Goal: Find contact information: Find contact information

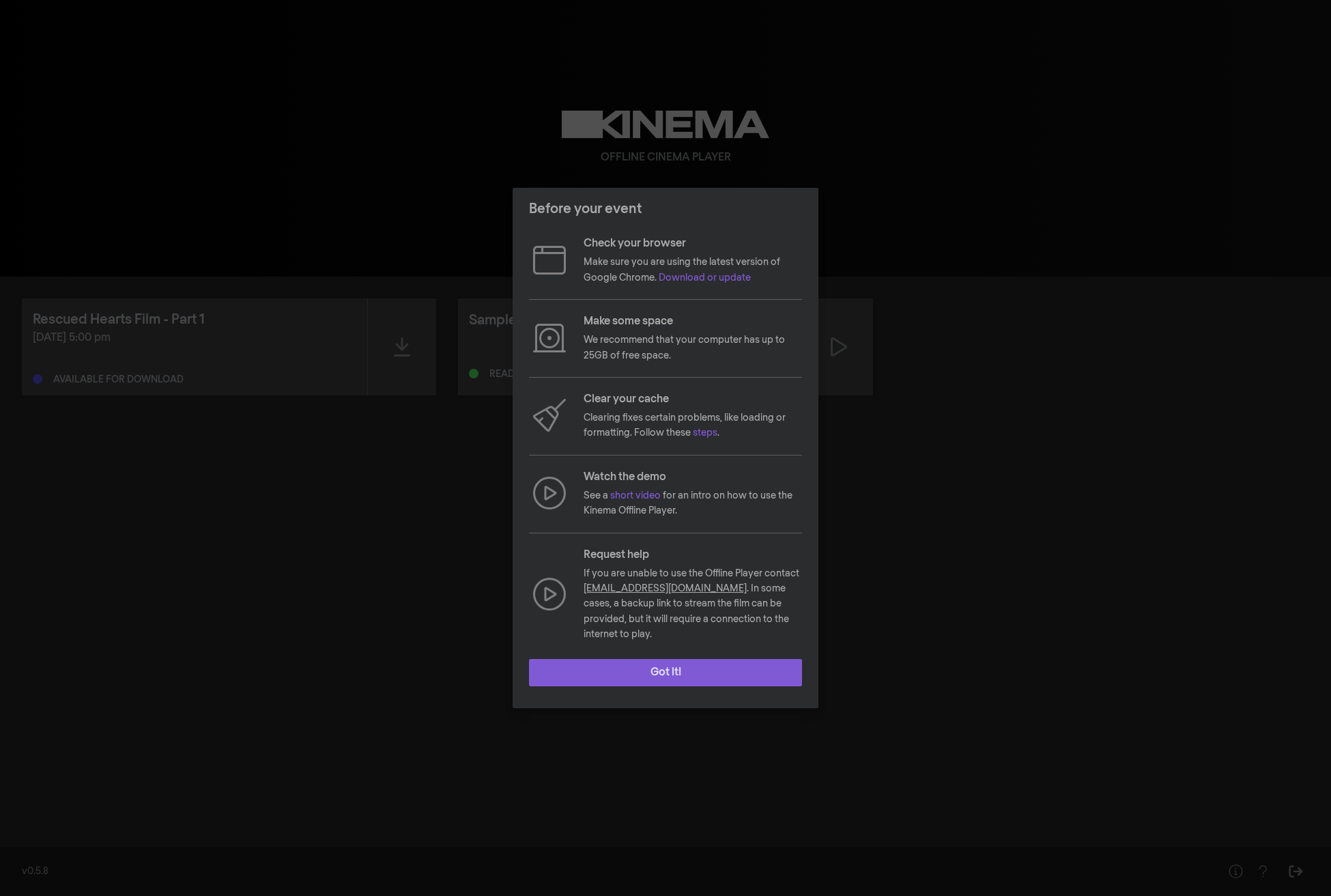
click at [654, 661] on button "Got it!" at bounding box center [665, 673] width 273 height 27
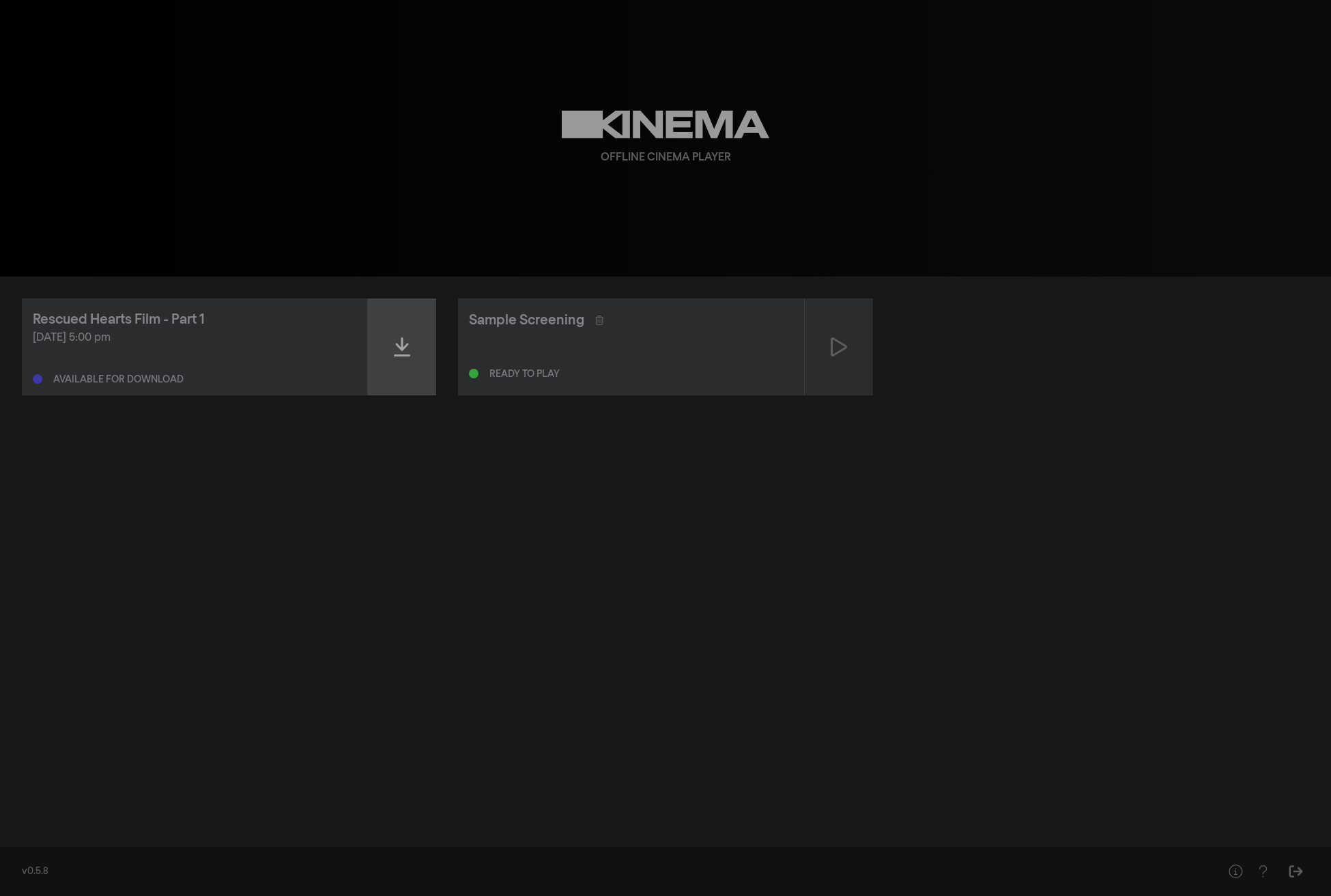
click at [412, 353] on div at bounding box center [402, 347] width 69 height 97
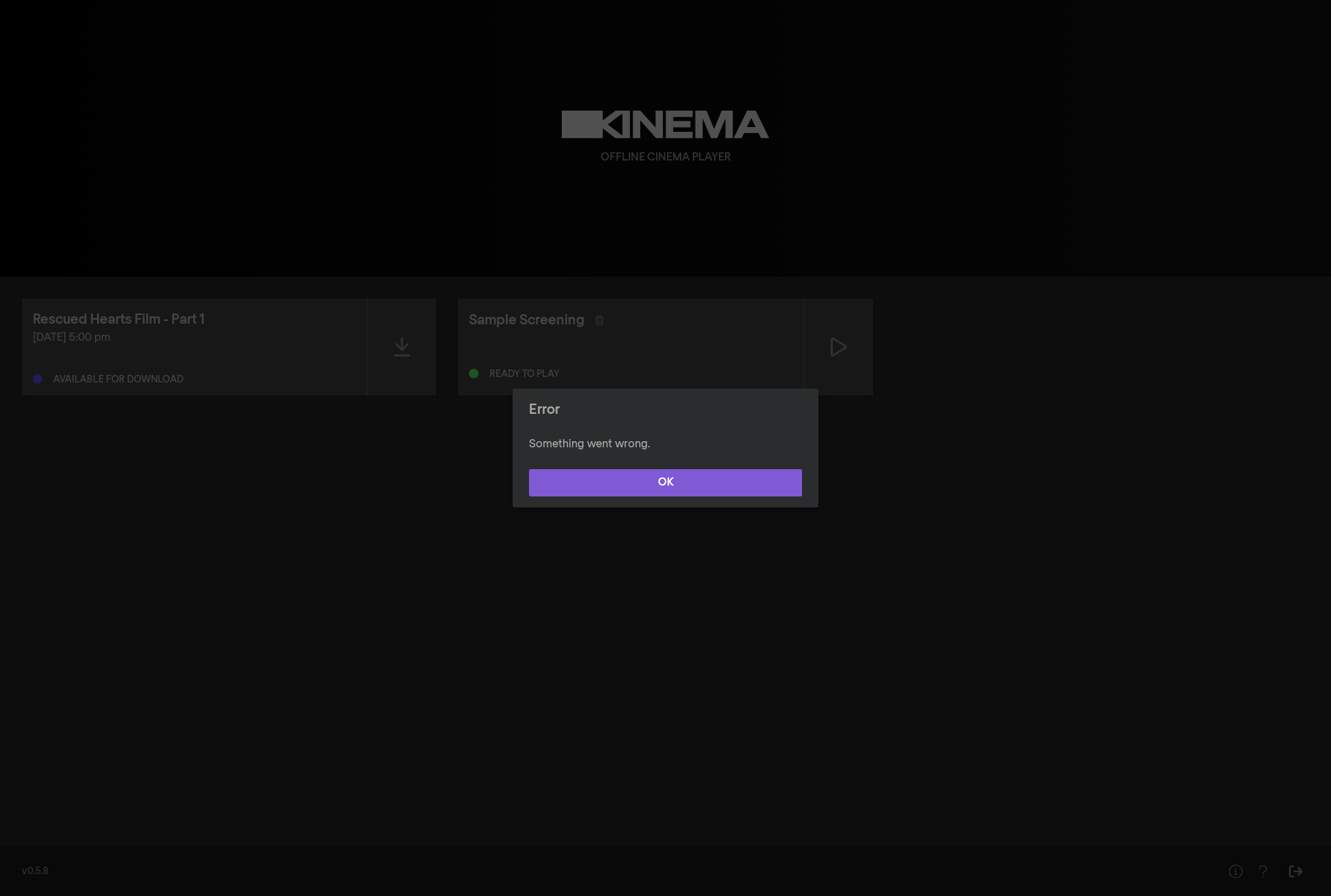
click at [641, 479] on button "OK" at bounding box center [665, 482] width 273 height 27
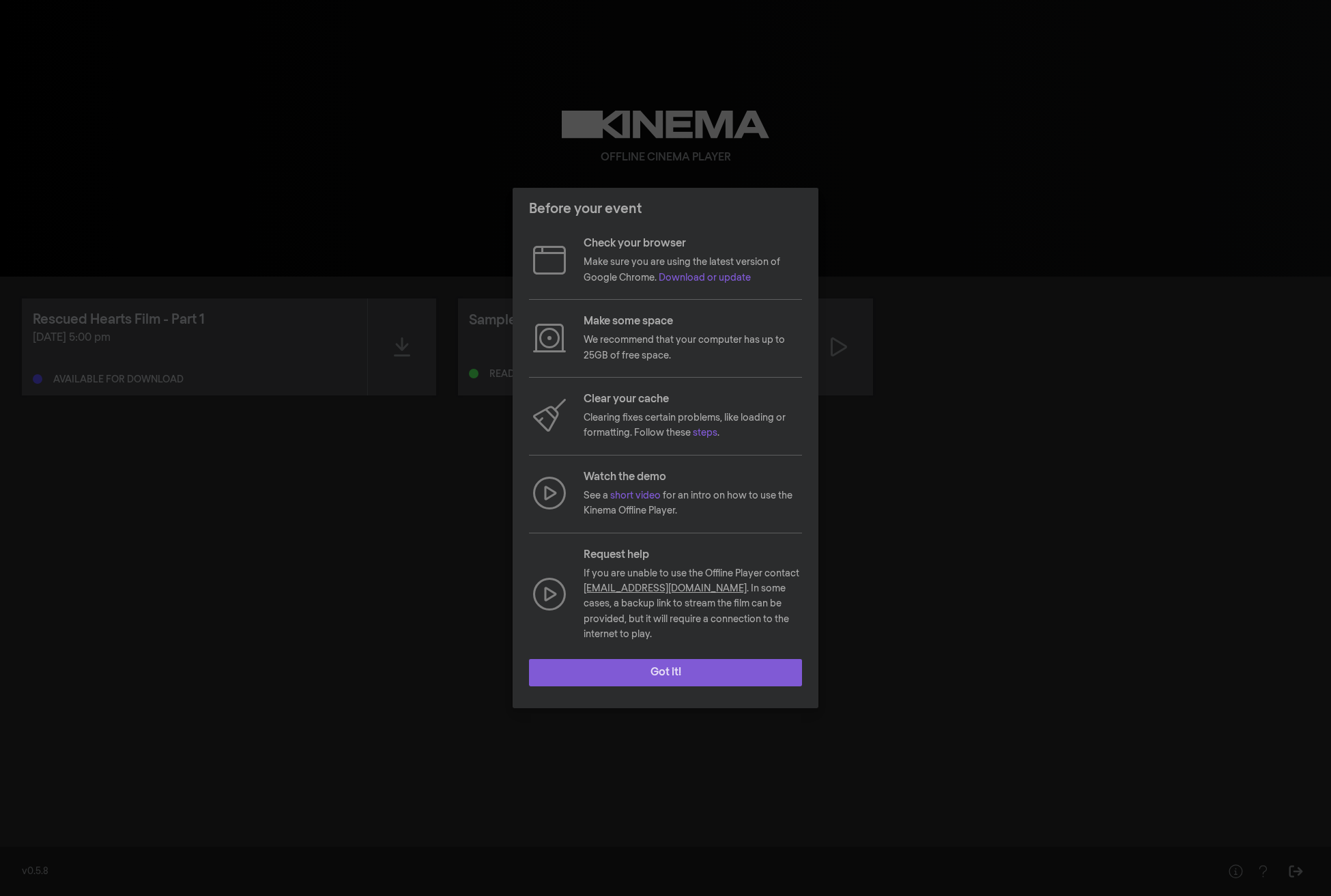
click at [686, 670] on button "Got it!" at bounding box center [665, 673] width 273 height 27
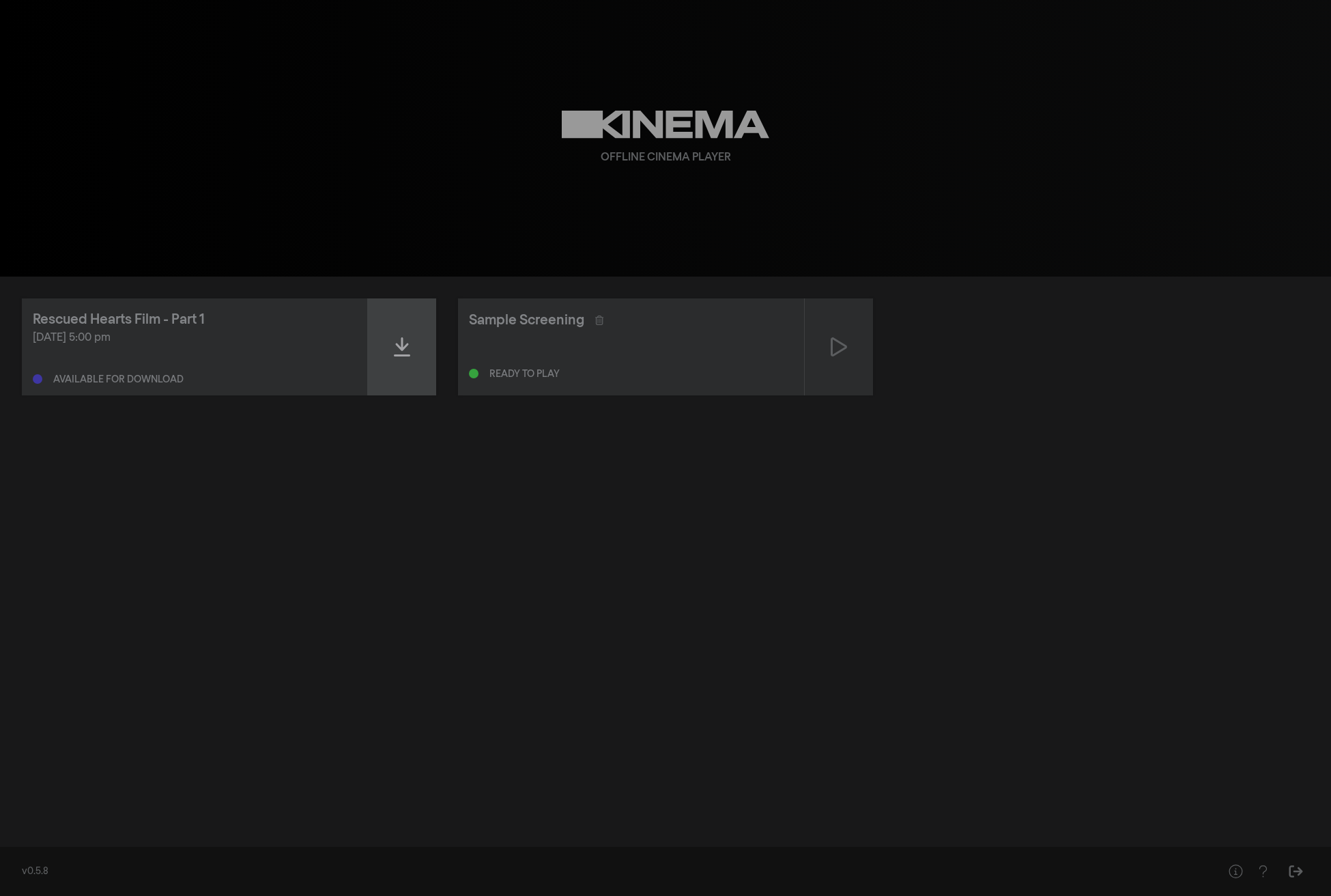
click at [403, 355] on icon at bounding box center [402, 347] width 16 height 19
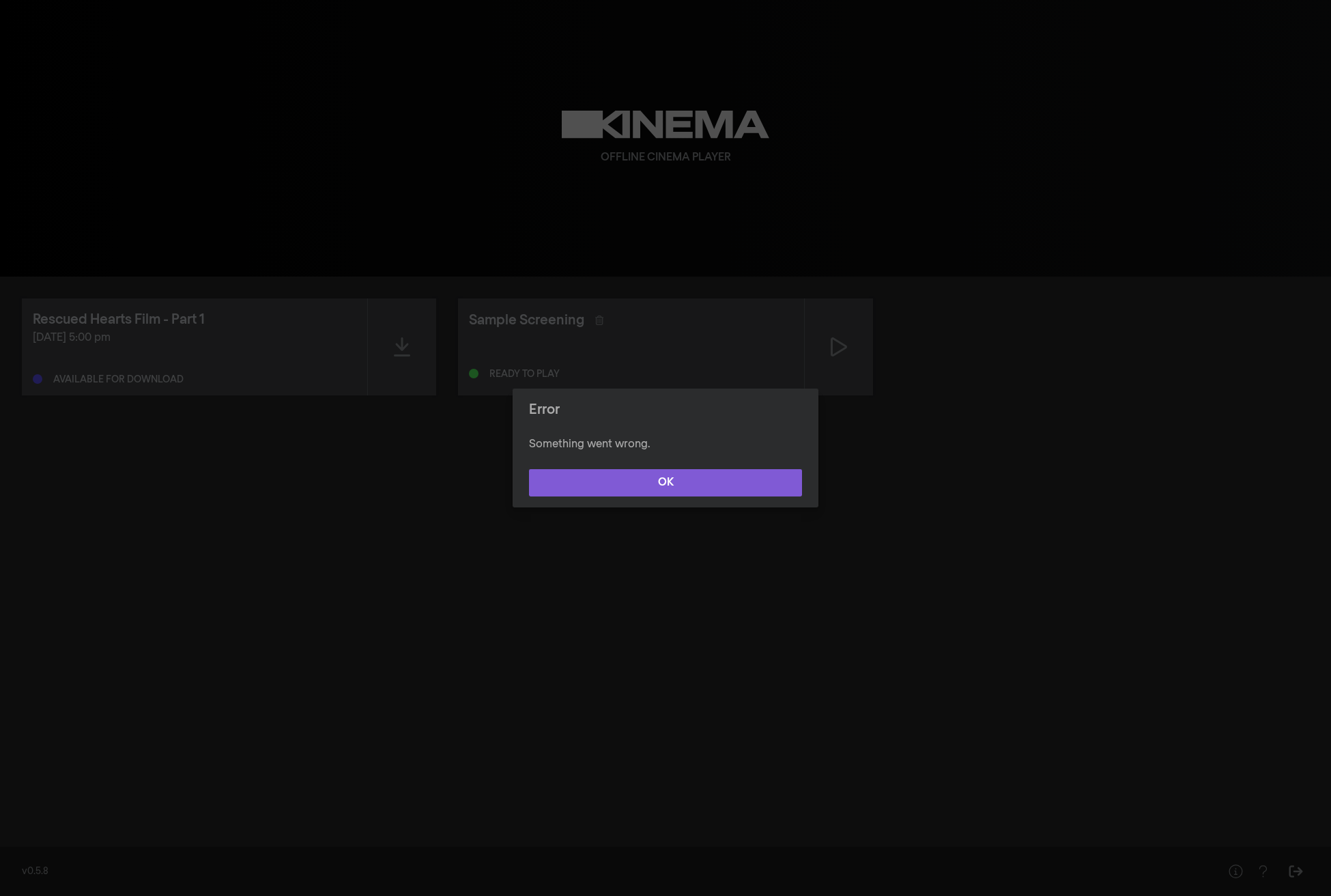
click at [657, 486] on button "OK" at bounding box center [665, 482] width 273 height 27
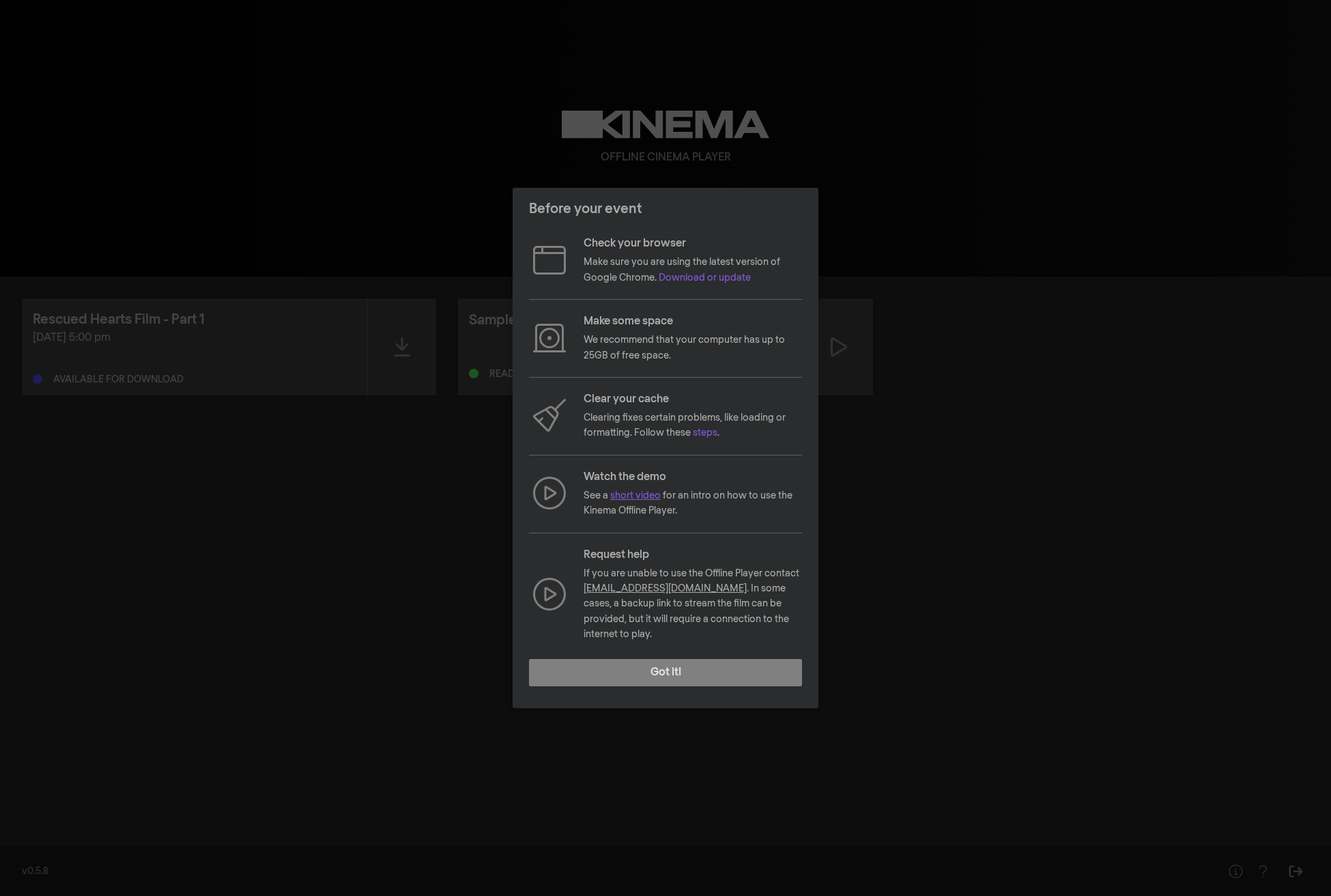
click at [649, 500] on link "short video" at bounding box center [635, 495] width 51 height 9
click at [674, 666] on button "Got it!" at bounding box center [665, 673] width 273 height 27
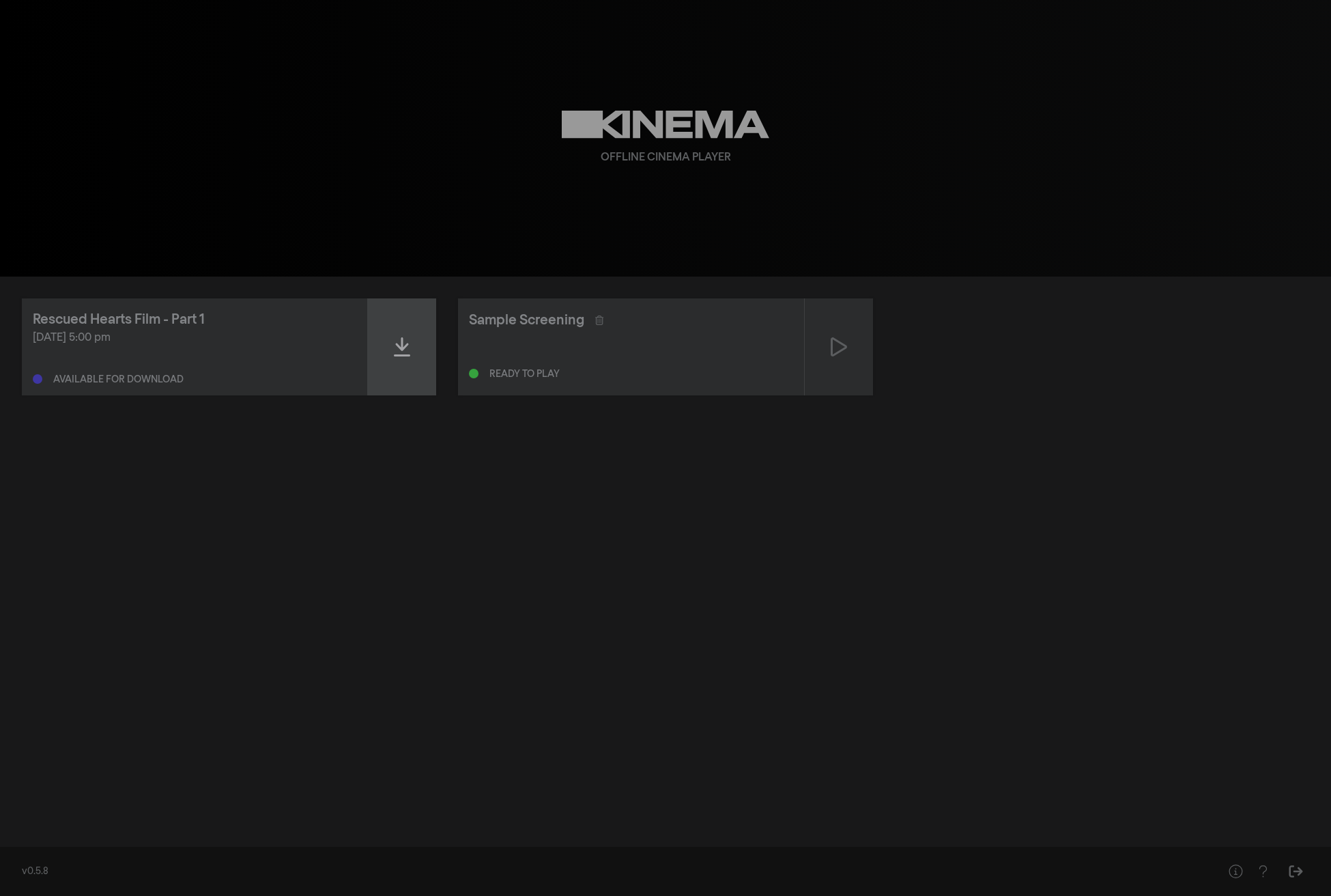
click at [409, 355] on icon at bounding box center [402, 347] width 16 height 19
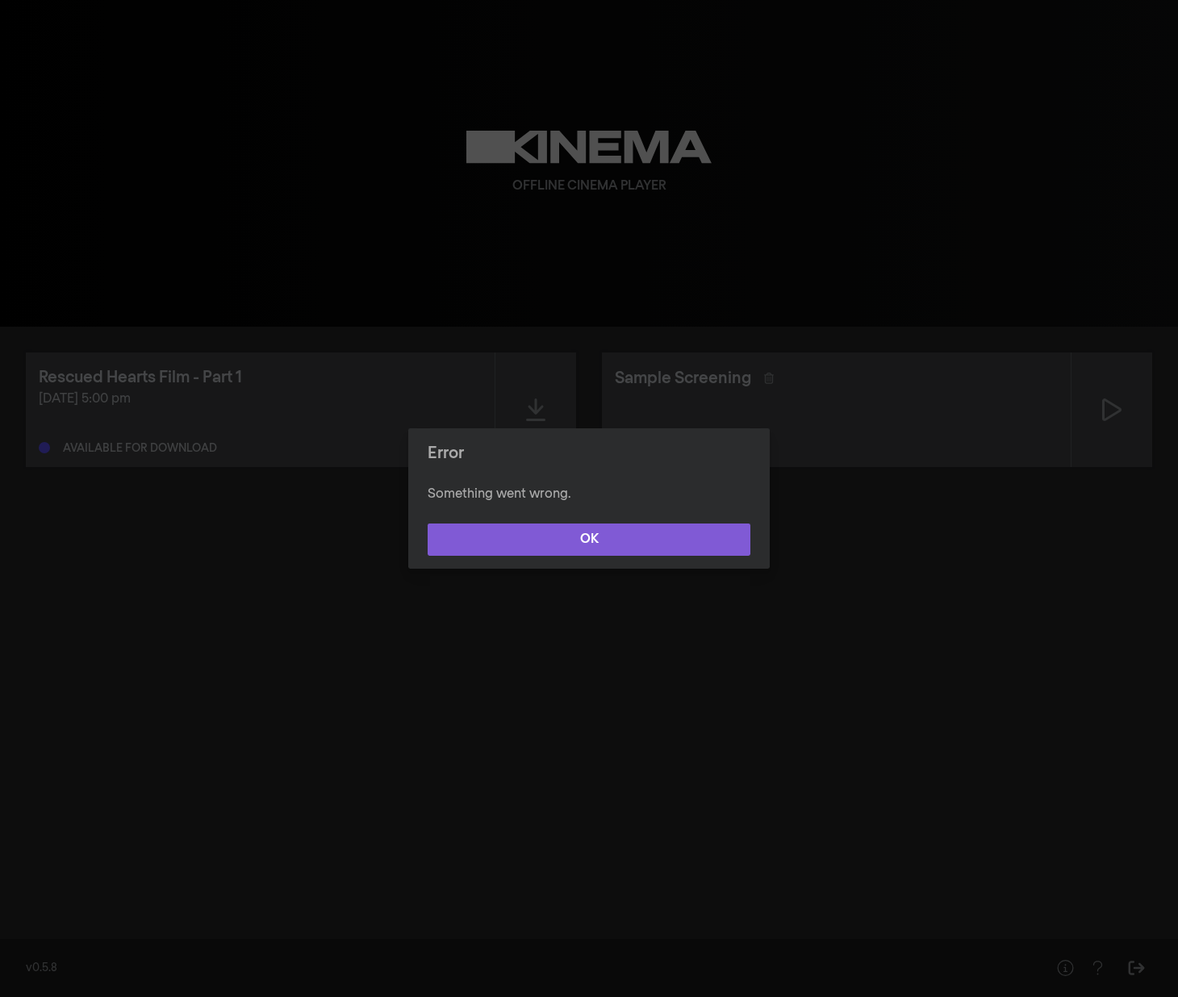
click at [632, 544] on button "OK" at bounding box center [589, 540] width 323 height 32
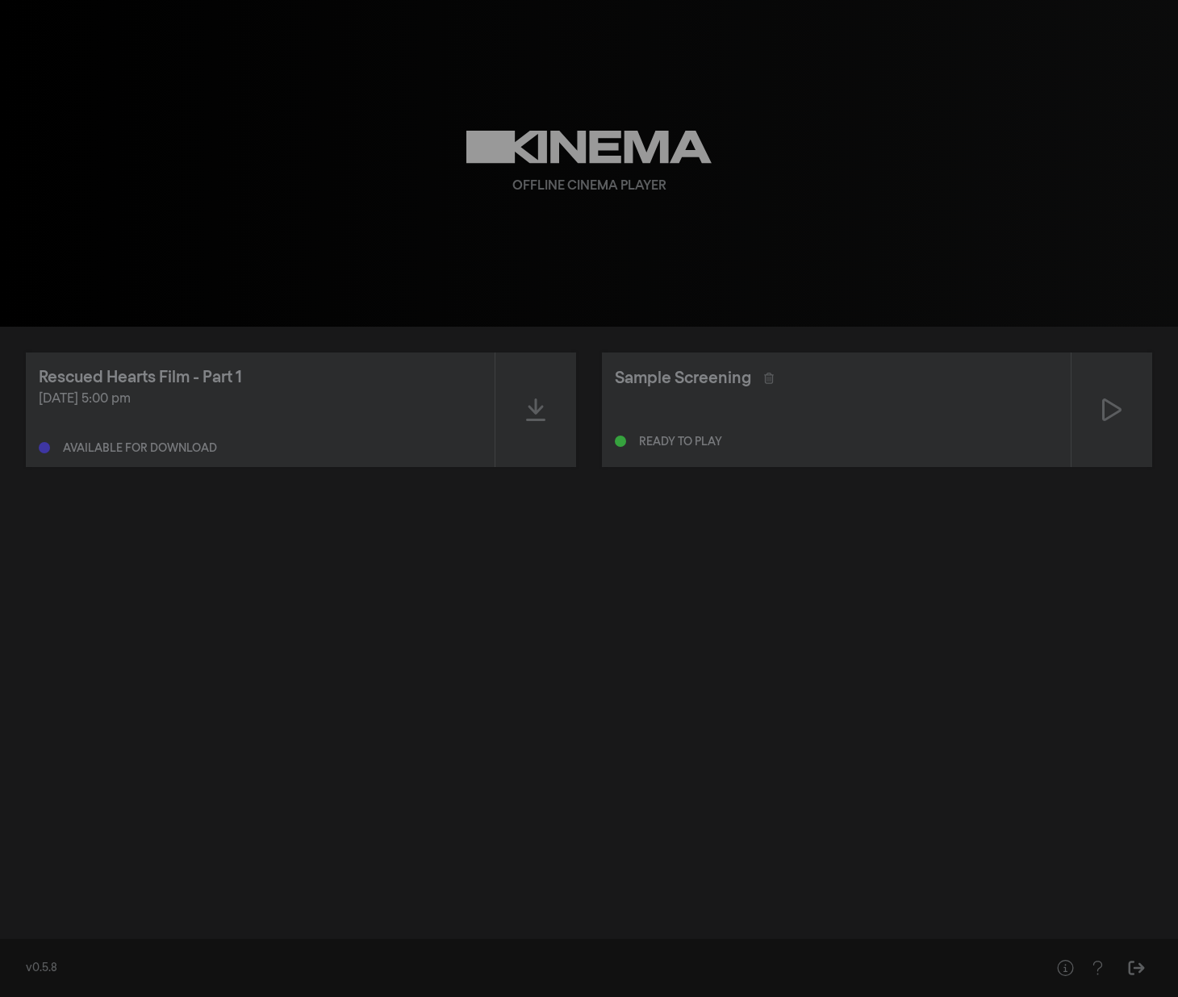
click at [599, 159] on icon at bounding box center [589, 147] width 246 height 33
click at [1065, 973] on icon "Help" at bounding box center [1065, 968] width 20 height 16
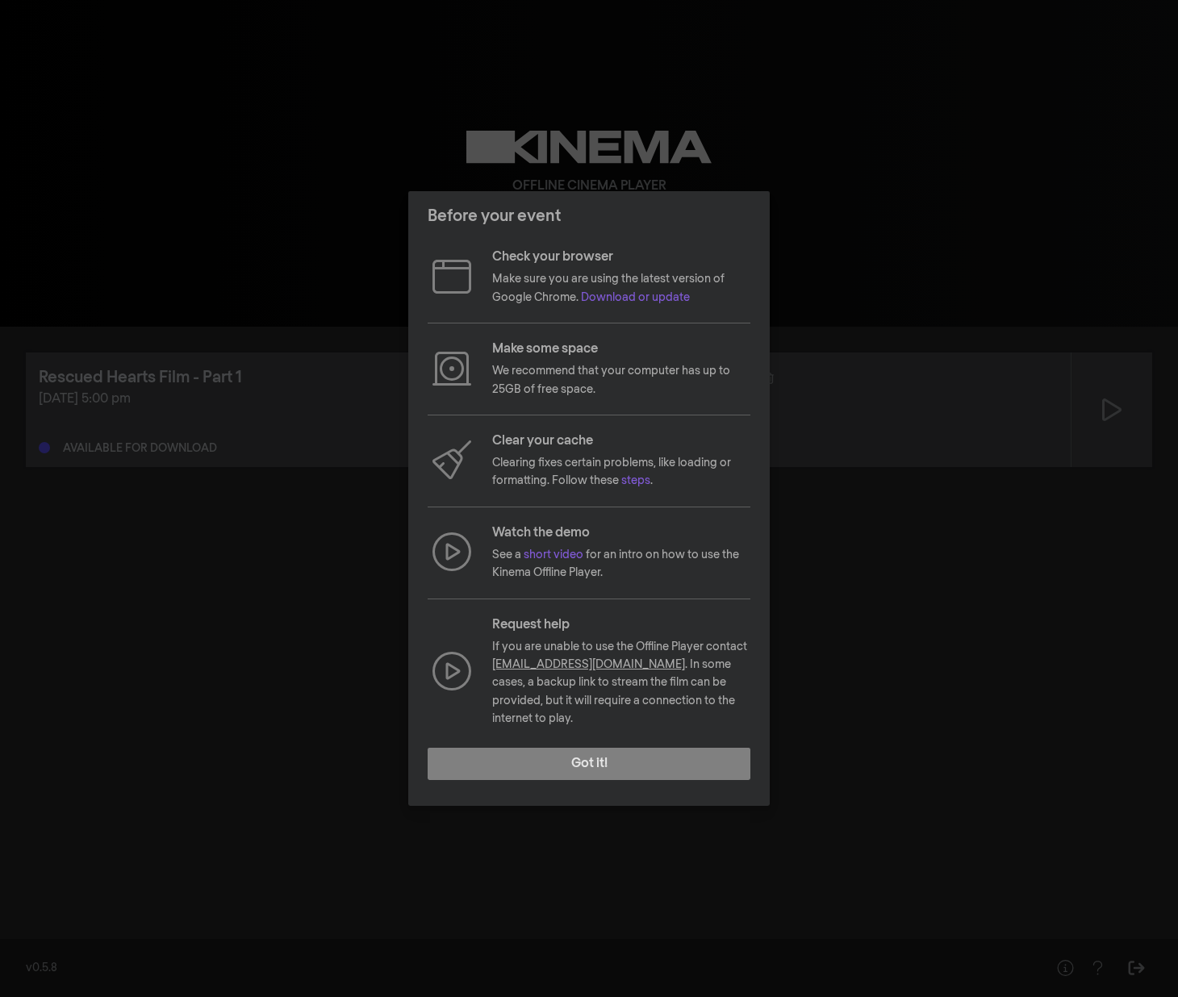
click at [564, 671] on link "[EMAIL_ADDRESS][DOMAIN_NAME]" at bounding box center [588, 664] width 193 height 11
